Goal: Task Accomplishment & Management: Use online tool/utility

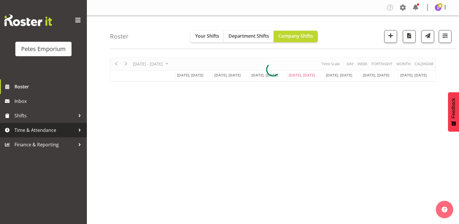
click at [46, 131] on span "Time & Attendance" at bounding box center [44, 130] width 61 height 9
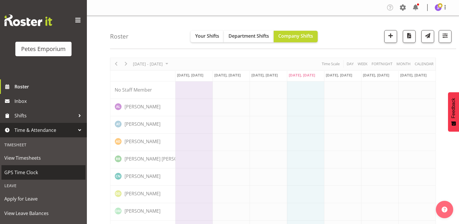
click at [30, 175] on span "GPS Time Clock" at bounding box center [43, 172] width 78 height 9
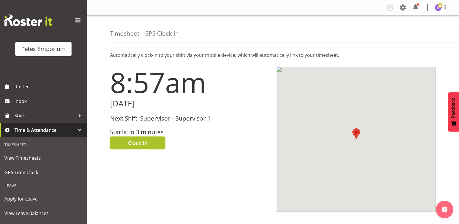
click at [128, 144] on span "Clock In" at bounding box center [137, 143] width 19 height 8
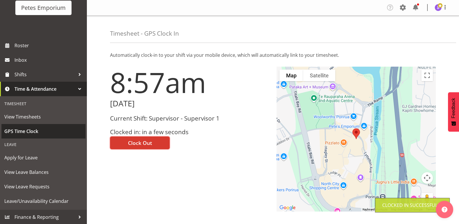
scroll to position [41, 0]
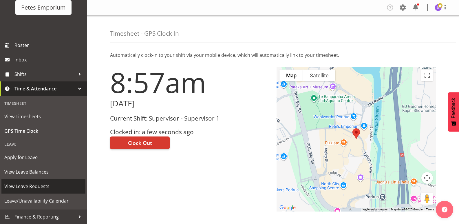
click at [34, 184] on span "View Leave Requests" at bounding box center [43, 186] width 78 height 9
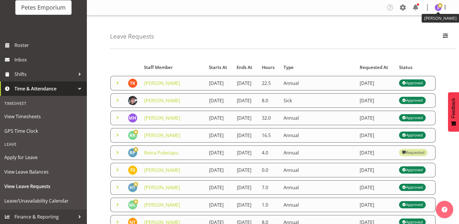
click at [440, 8] on img at bounding box center [438, 7] width 7 height 7
click at [414, 30] on link "Log Out" at bounding box center [421, 30] width 56 height 10
